Goal: Task Accomplishment & Management: Manage account settings

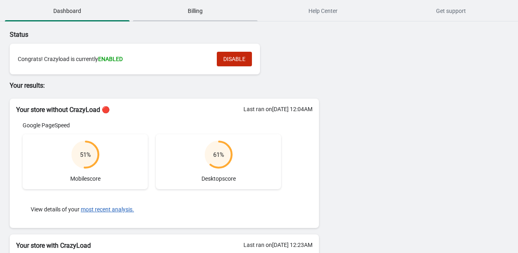
click at [190, 13] on span "Billing" at bounding box center [195, 11] width 125 height 15
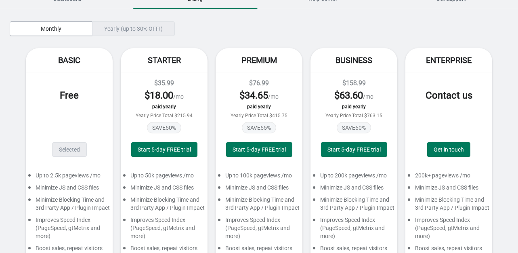
scroll to position [16, 0]
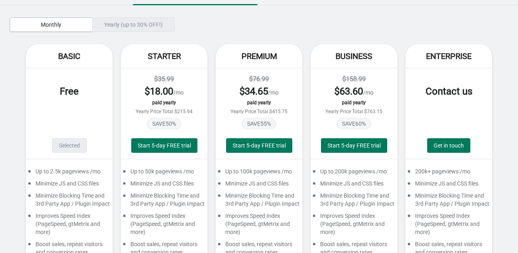
click at [164, 125] on span "SAVE 50 %" at bounding box center [164, 123] width 34 height 11
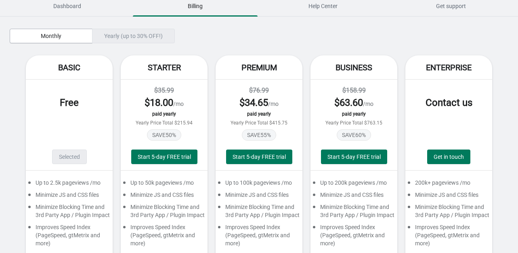
scroll to position [0, 0]
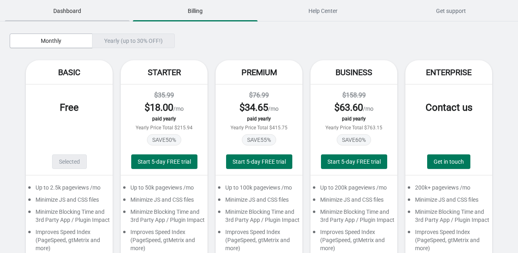
click at [58, 13] on span "Dashboard" at bounding box center [67, 11] width 125 height 15
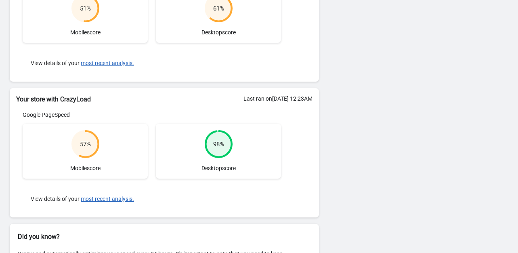
scroll to position [178, 0]
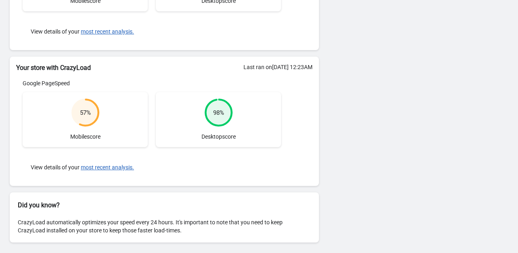
click at [69, 117] on div "57 % Mobile score" at bounding box center [85, 119] width 125 height 55
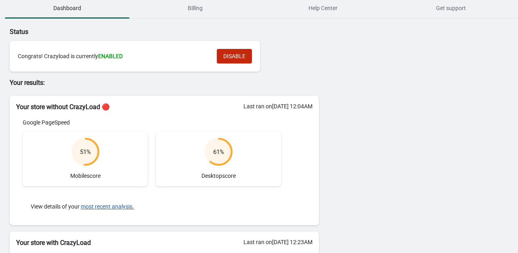
scroll to position [0, 0]
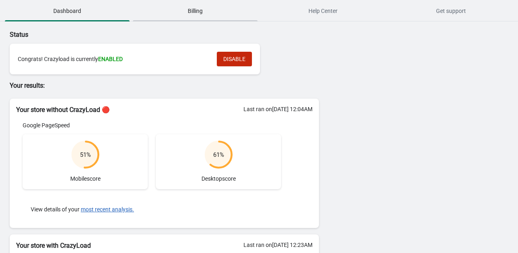
click at [189, 9] on span "Billing" at bounding box center [195, 11] width 125 height 15
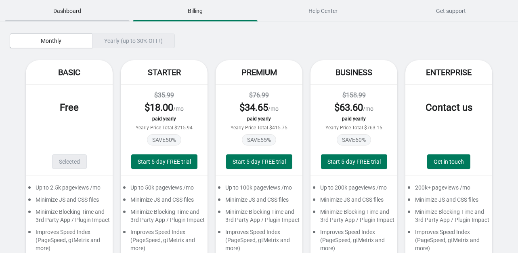
click at [60, 16] on span "Dashboard" at bounding box center [67, 11] width 125 height 15
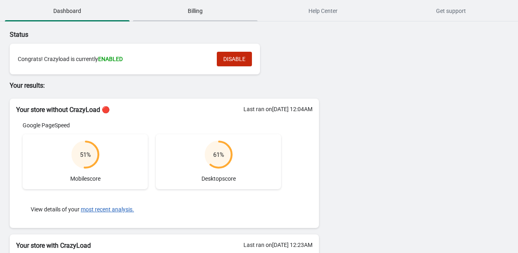
click at [178, 10] on span "Billing" at bounding box center [195, 11] width 125 height 15
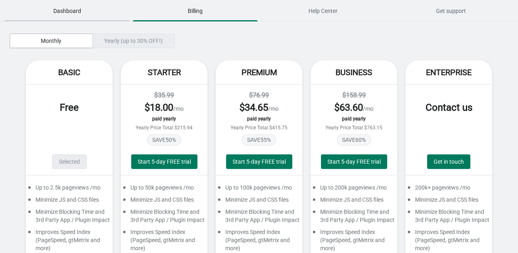
click at [69, 11] on span "Dashboard" at bounding box center [67, 11] width 125 height 15
